Goal: Task Accomplishment & Management: Complete application form

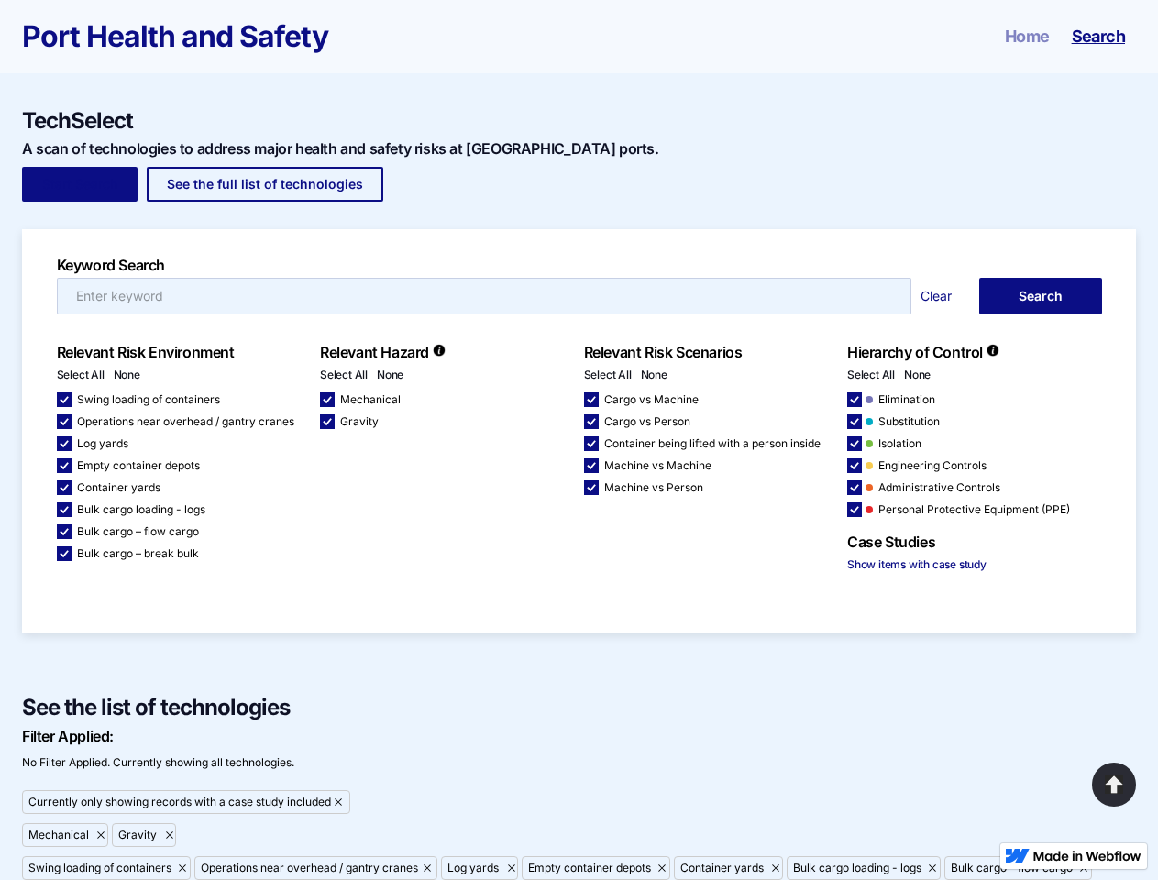
scroll to position [659, 0]
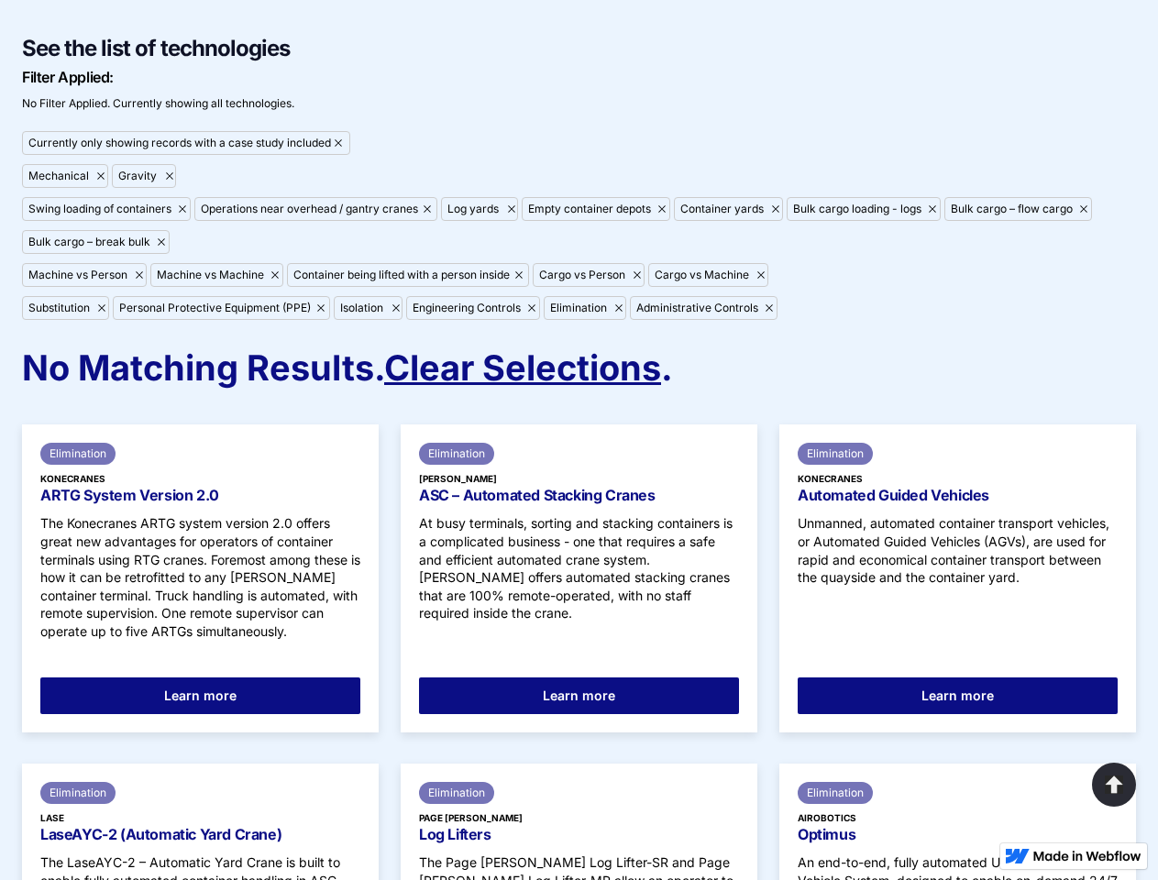
checkbox input "false"
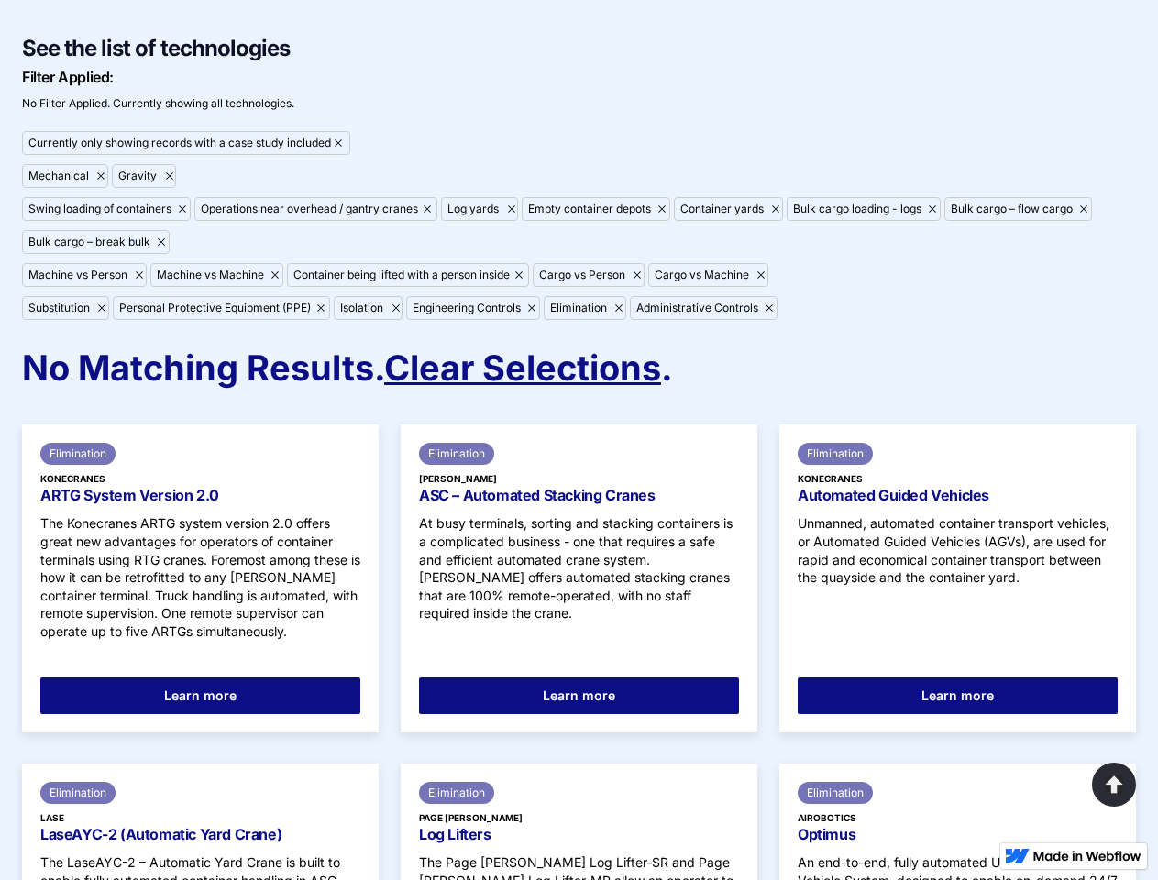
checkbox input "false"
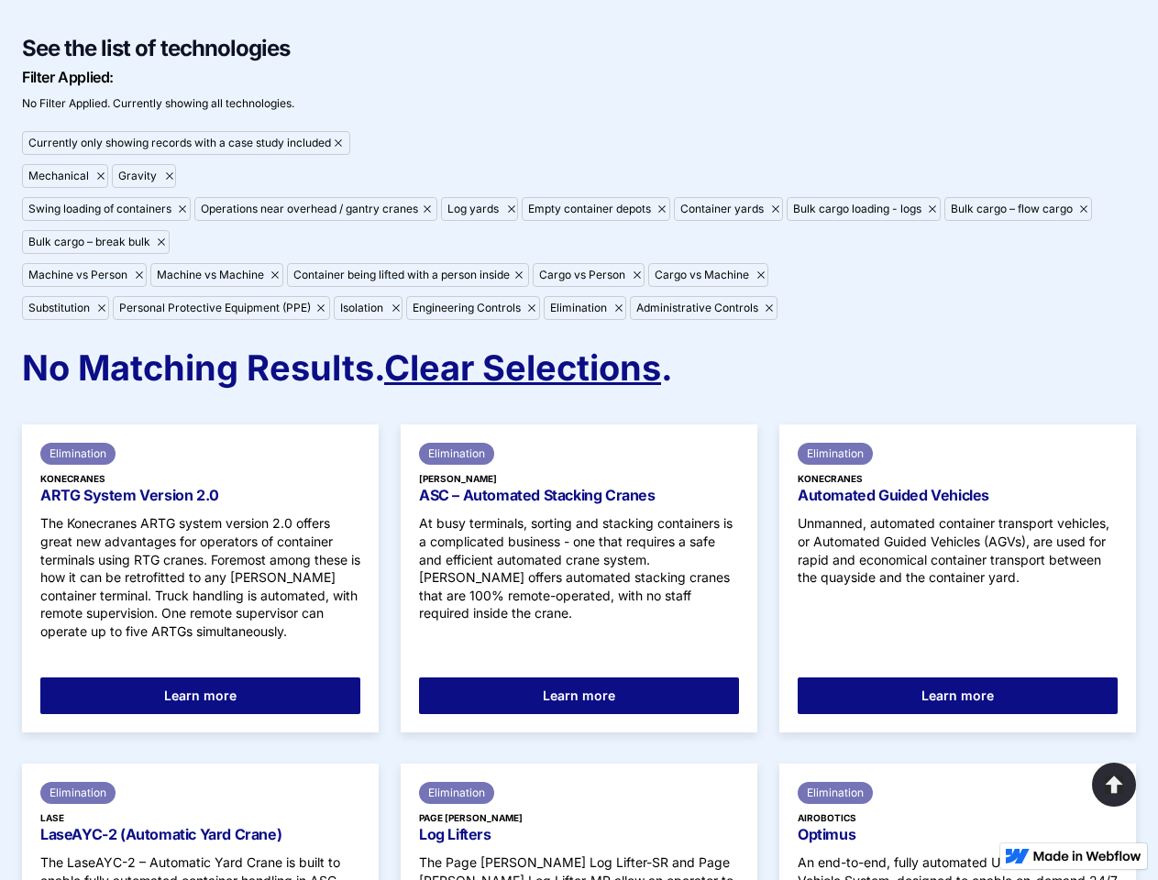
checkbox input "false"
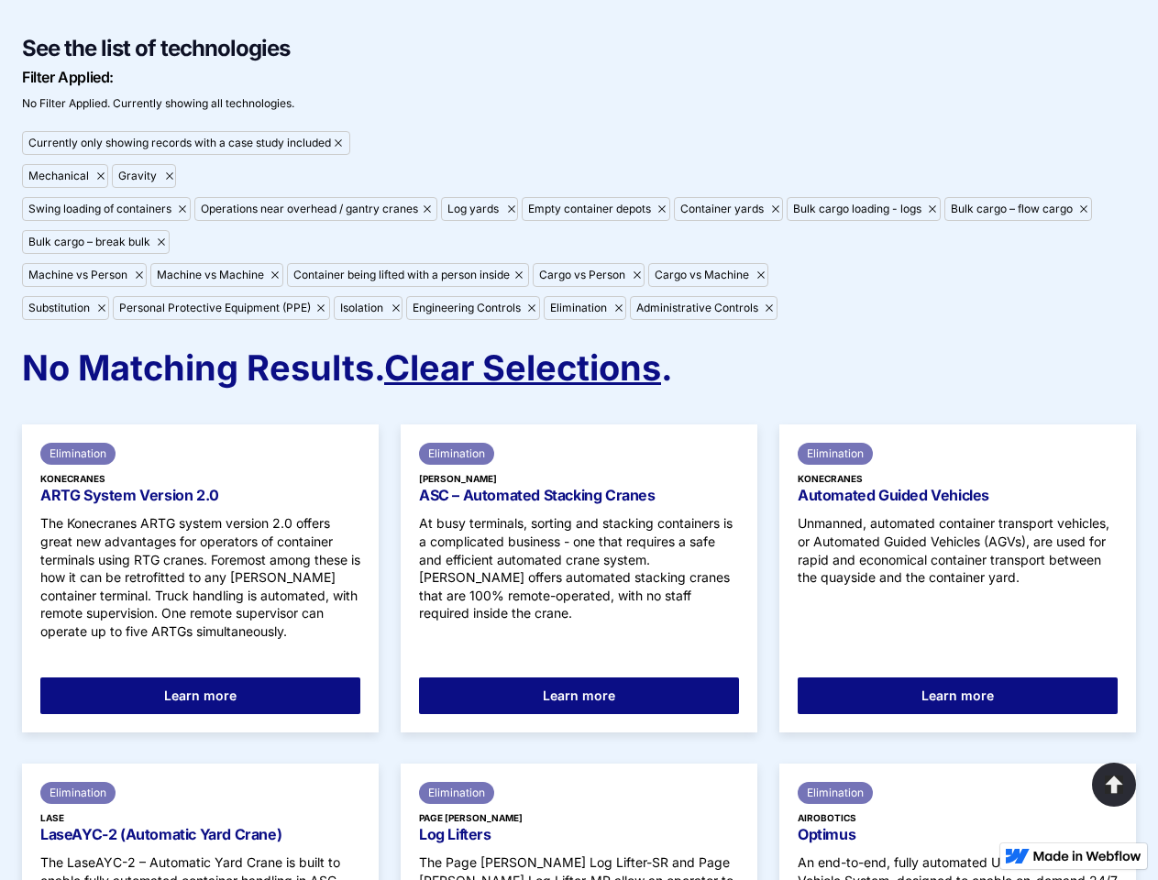
checkbox input "false"
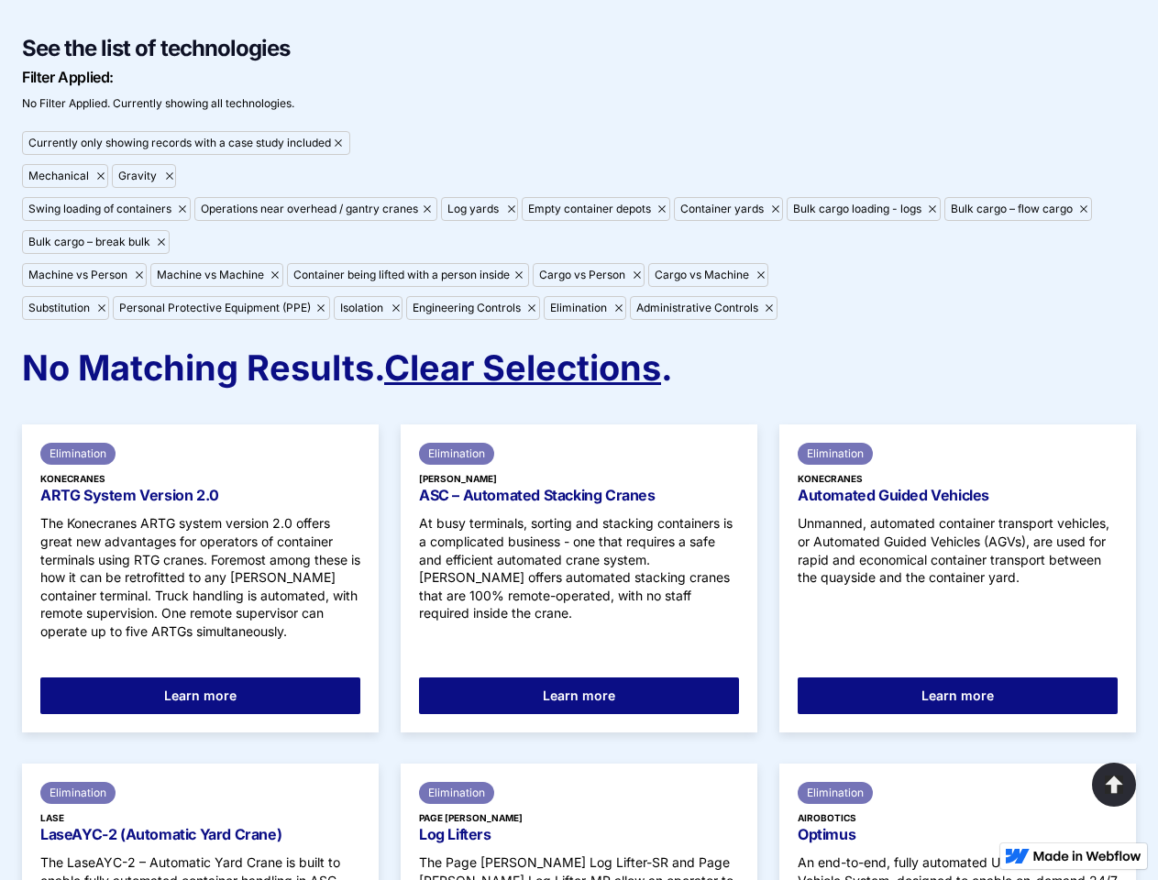
checkbox input "false"
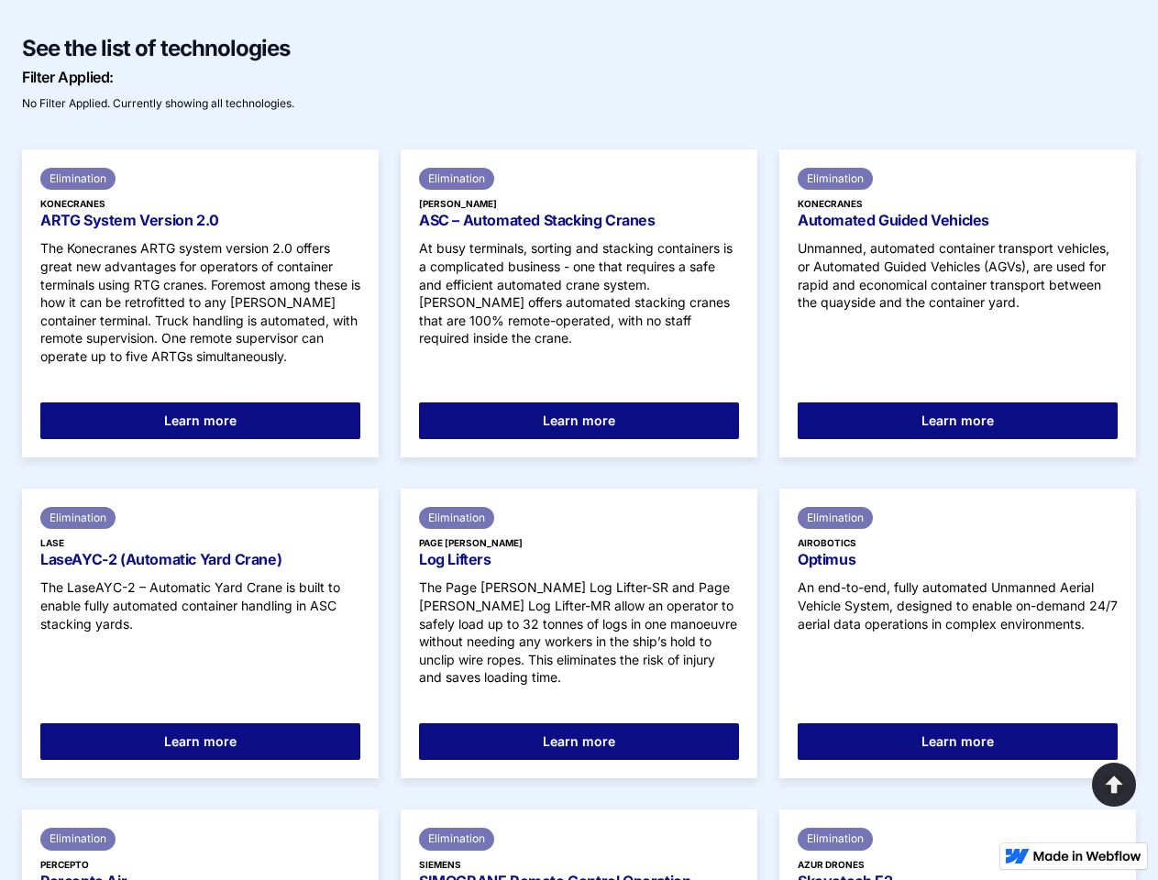
scroll to position [660, 0]
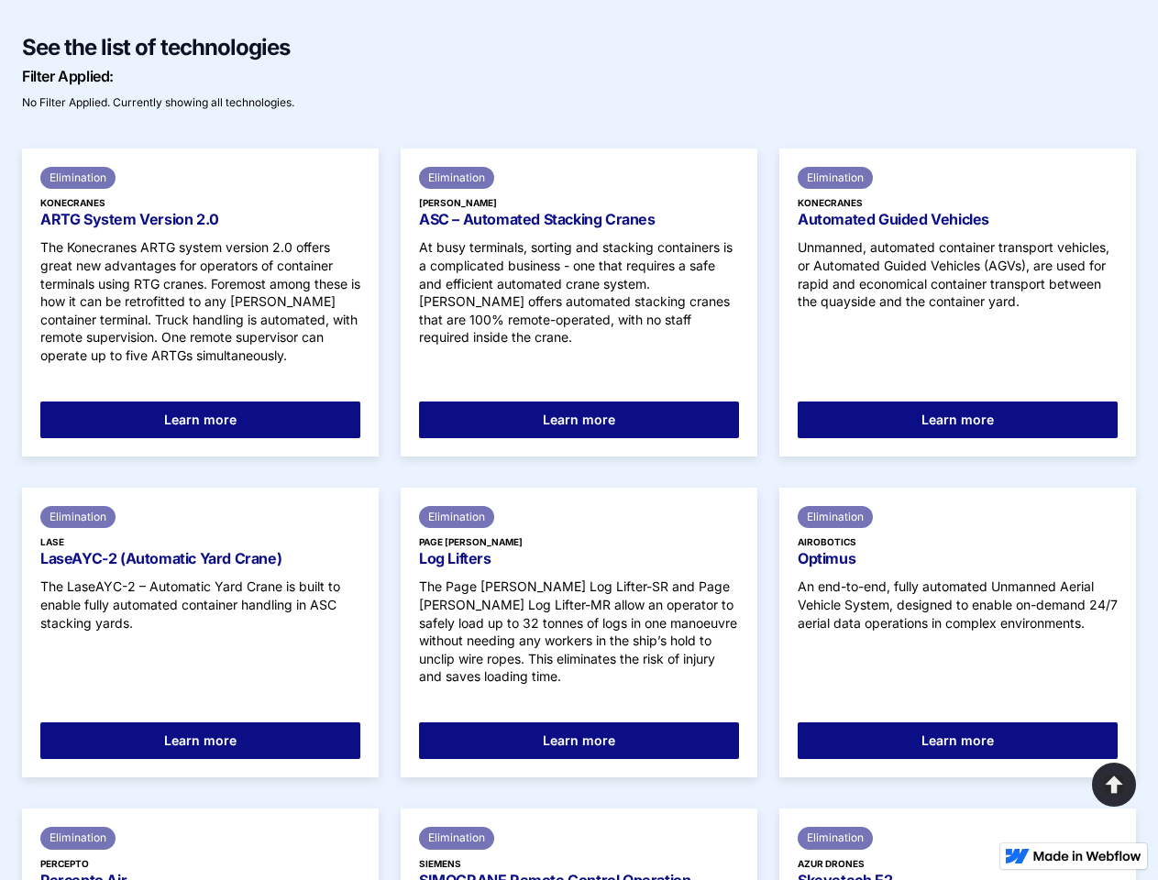
click at [158, 101] on link "No Filter Applied. Currently showing all technologies." at bounding box center [158, 101] width 272 height 22
